Goal: Navigation & Orientation: Find specific page/section

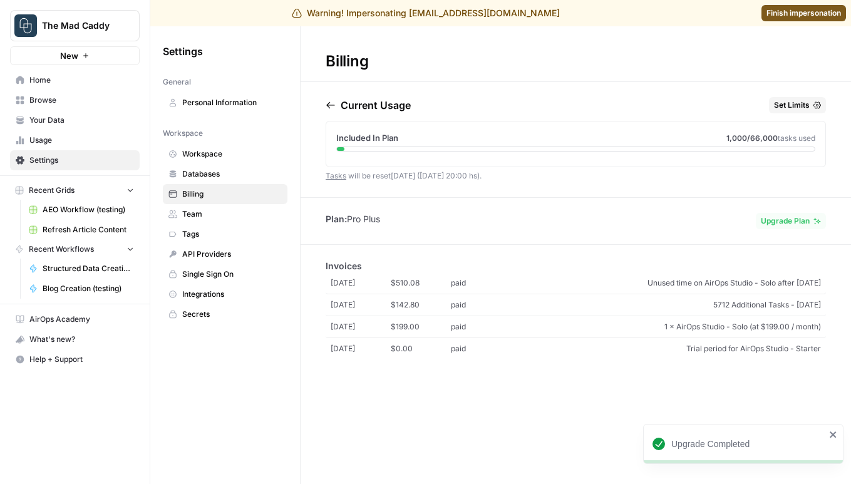
click at [58, 78] on span "Home" at bounding box center [81, 80] width 105 height 11
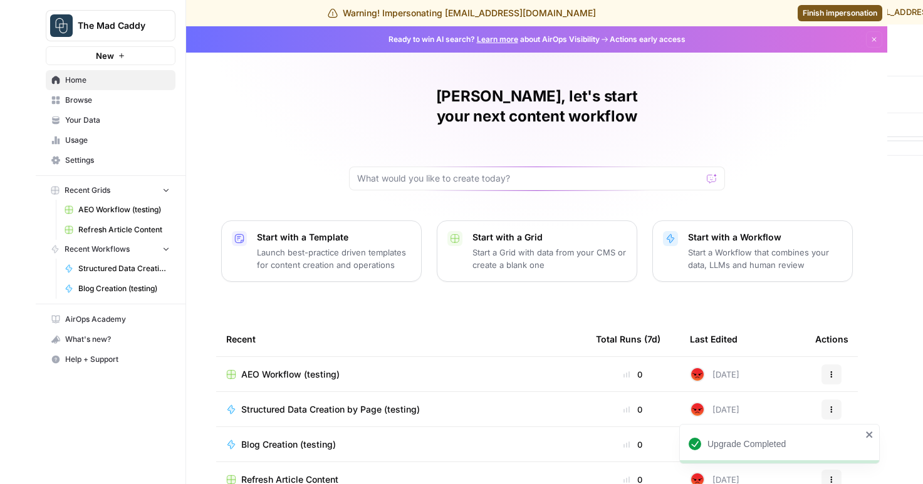
scroll to position [13, 0]
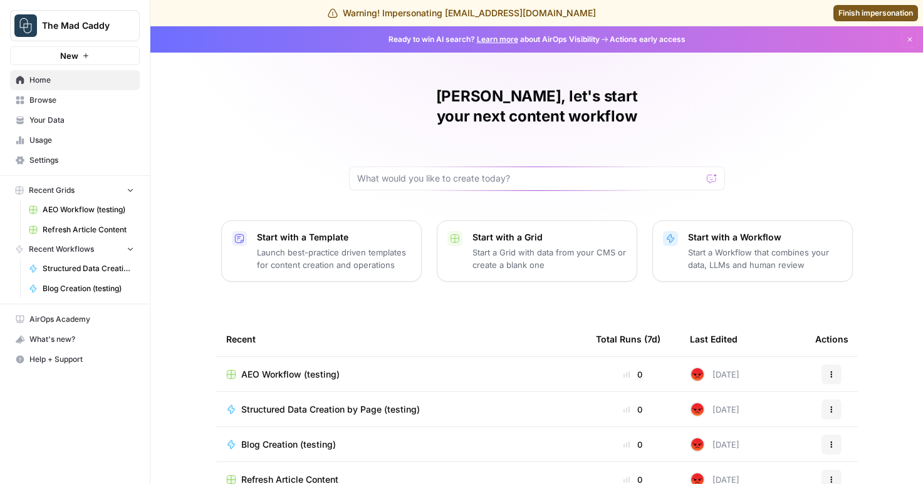
click at [61, 113] on link "Your Data" at bounding box center [75, 120] width 130 height 20
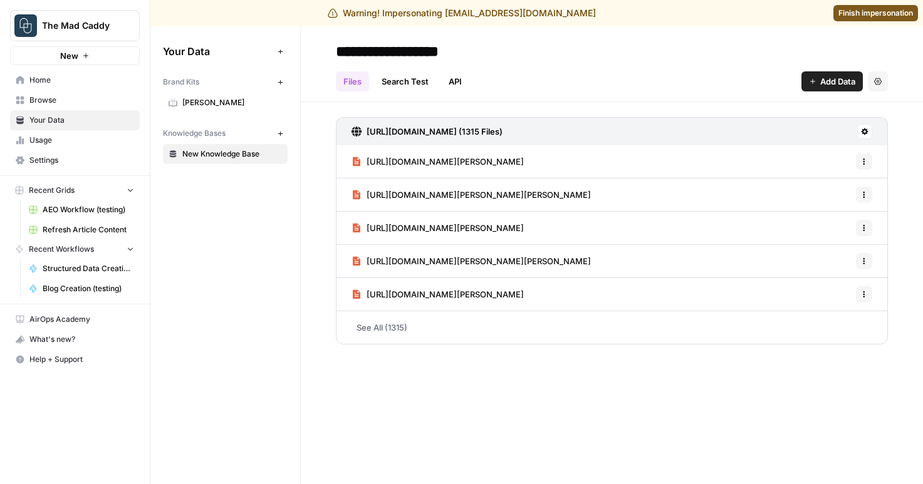
click at [61, 145] on span "Usage" at bounding box center [81, 140] width 105 height 11
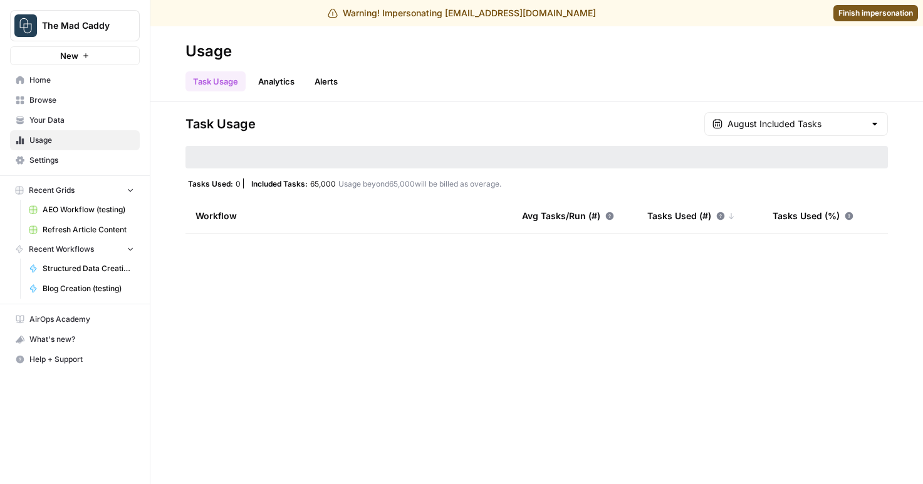
click at [65, 165] on span "Settings" at bounding box center [81, 160] width 105 height 11
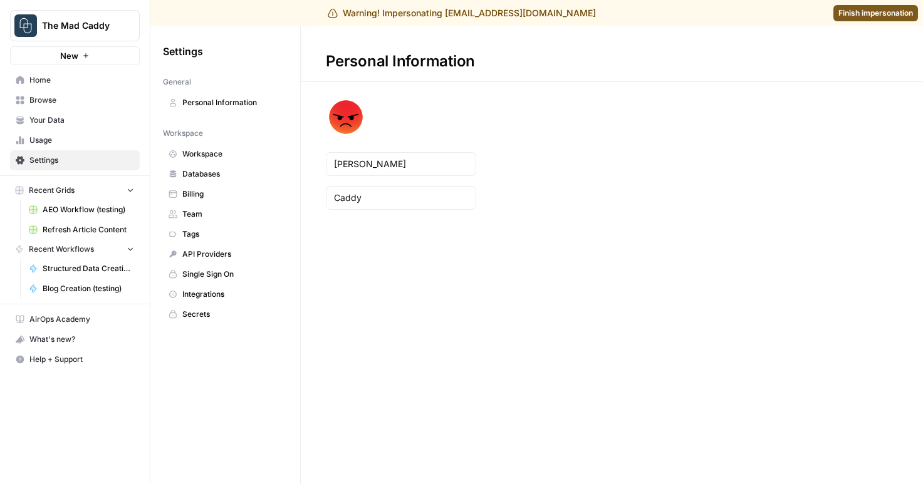
click at [245, 109] on link "Personal Information" at bounding box center [225, 103] width 125 height 20
click at [217, 103] on span "Personal Information" at bounding box center [232, 102] width 100 height 11
click at [878, 13] on span "Finish impersonation" at bounding box center [875, 13] width 75 height 11
